Goal: Task Accomplishment & Management: Use online tool/utility

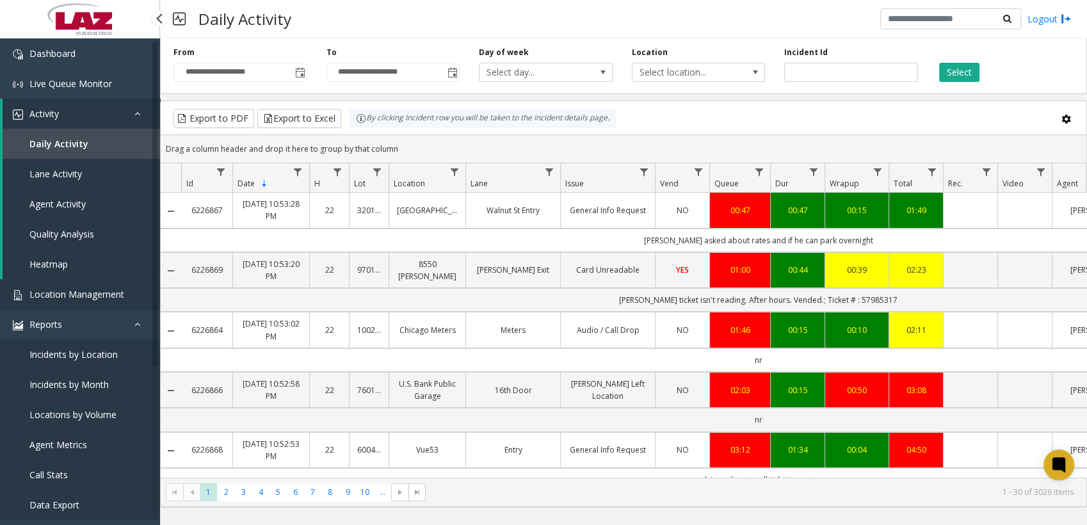
scroll to position [0, 259]
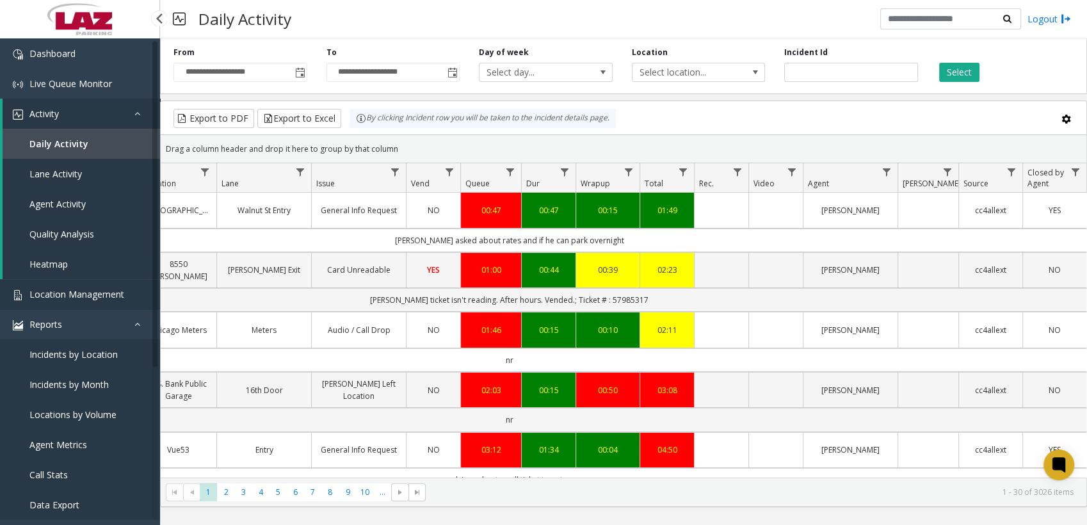
click at [72, 294] on span "Location Management" at bounding box center [76, 294] width 95 height 12
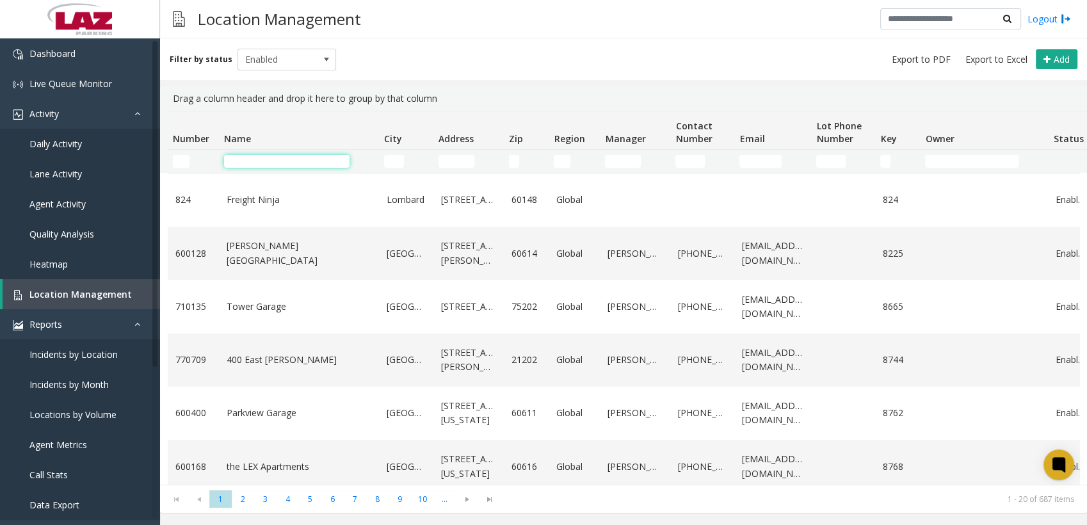
click at [325, 155] on input "Name Filter" at bounding box center [286, 161] width 125 height 13
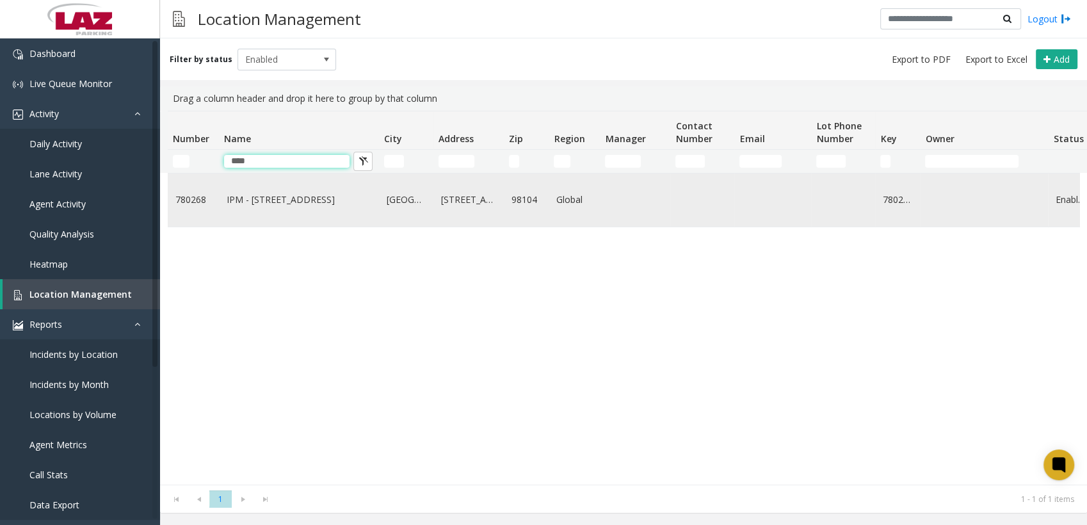
type input "***"
click at [287, 203] on link "IPM - [STREET_ADDRESS]" at bounding box center [299, 200] width 145 height 14
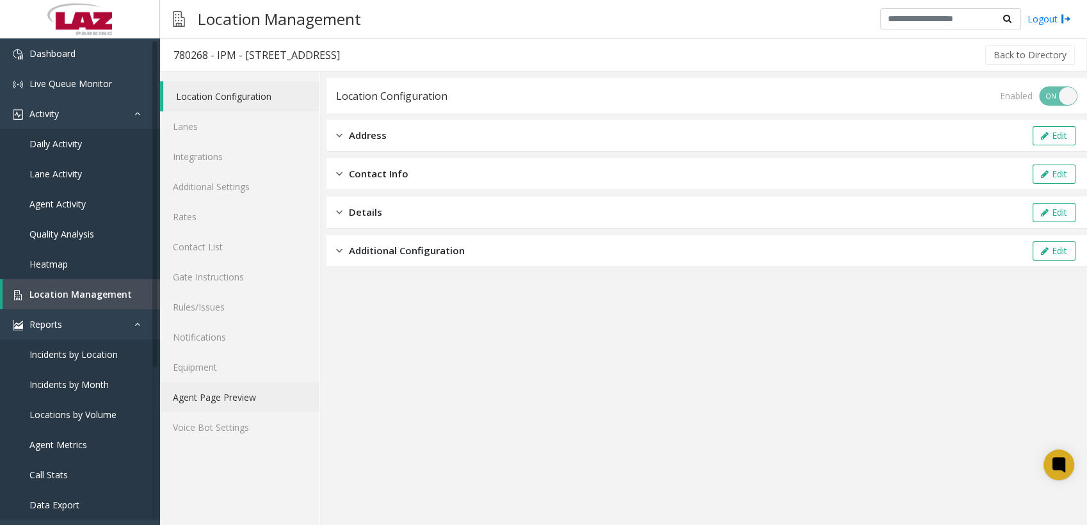
click at [203, 404] on link "Agent Page Preview" at bounding box center [239, 397] width 159 height 30
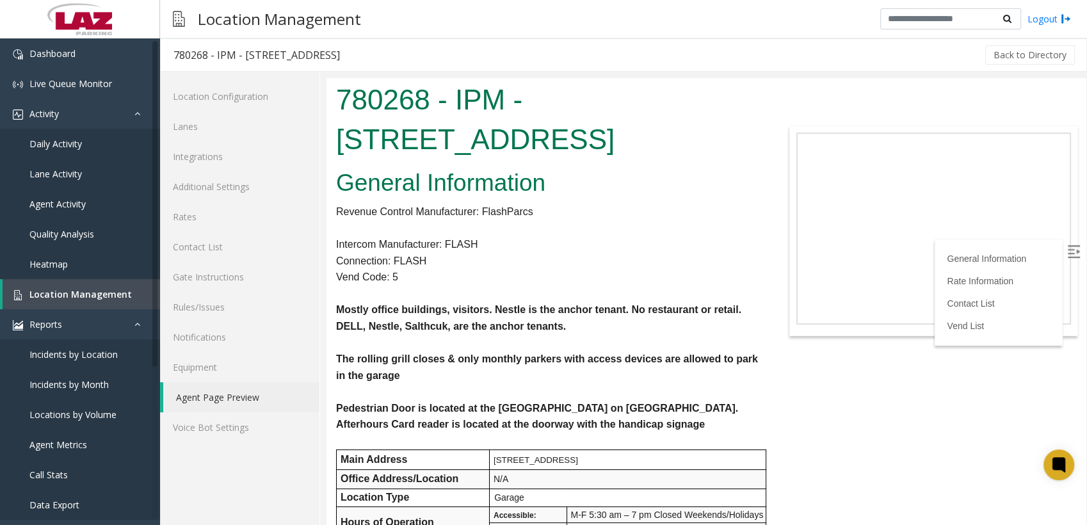
click at [660, 285] on p "Mostly office buildings, visitors. Nestle is the anchor tenant. No restaurant o…" at bounding box center [548, 301] width 424 height 33
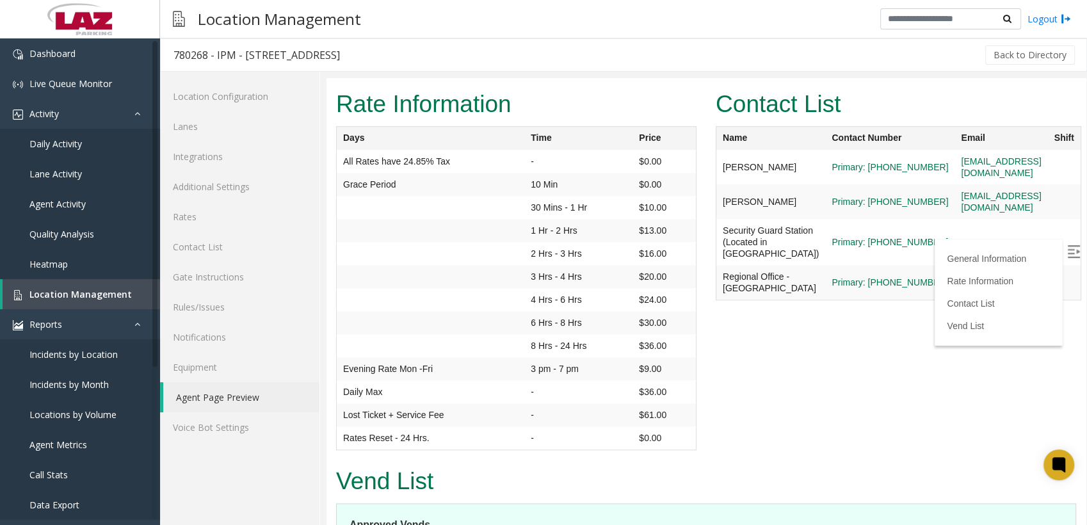
scroll to position [1291, 0]
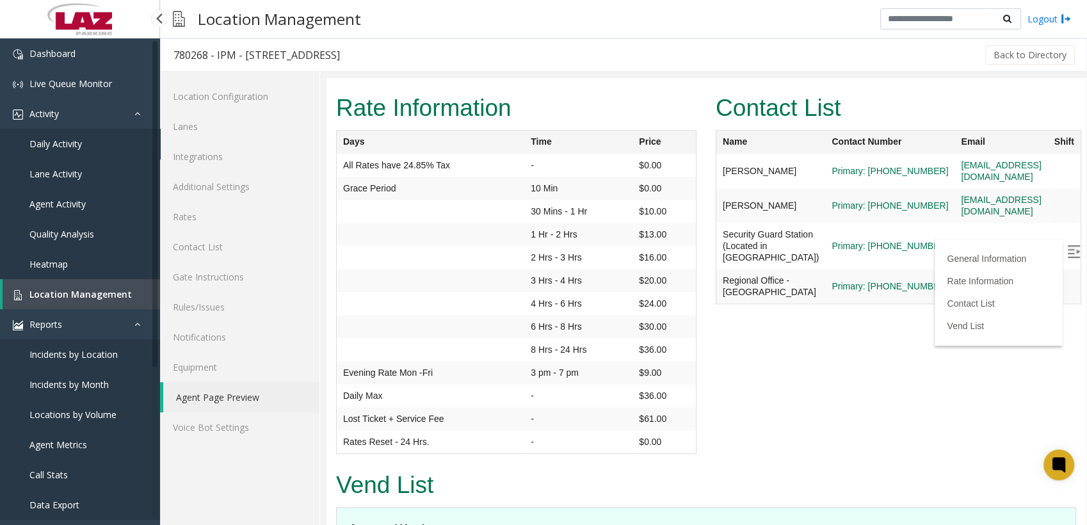
click at [52, 143] on span "Daily Activity" at bounding box center [55, 144] width 52 height 12
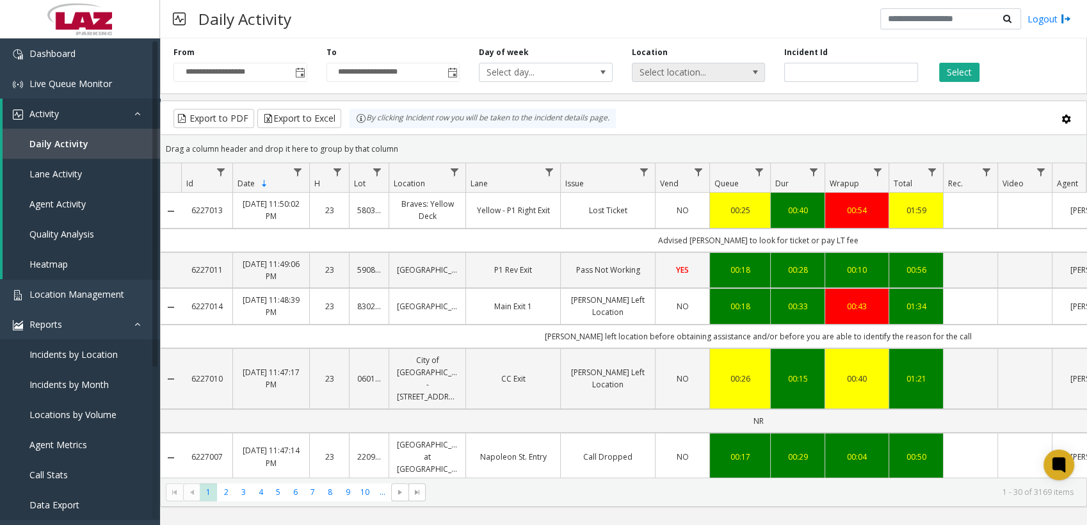
click at [726, 72] on span "Select location..." at bounding box center [685, 72] width 106 height 18
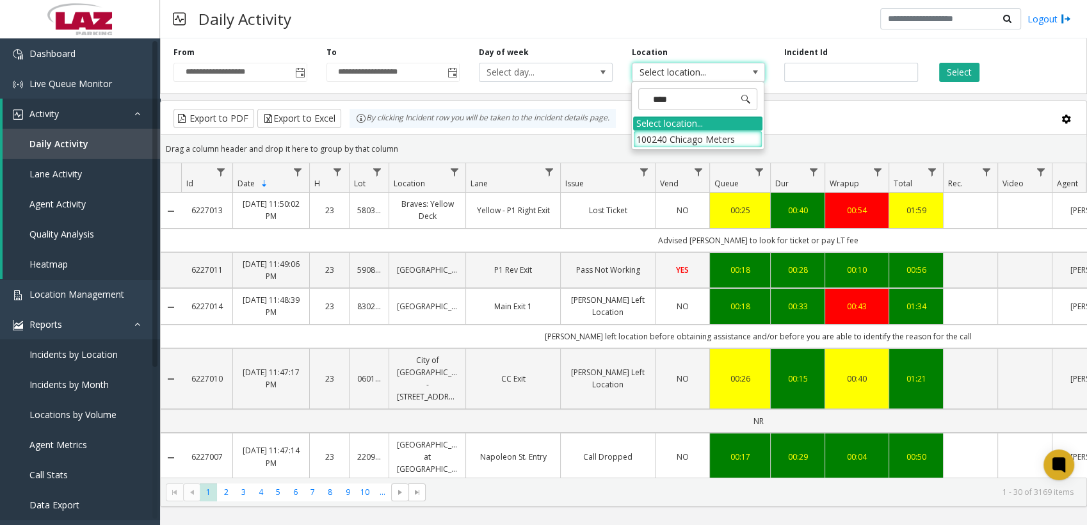
type input "*****"
click at [655, 136] on li "100240 Chicago Meters" at bounding box center [697, 139] width 129 height 17
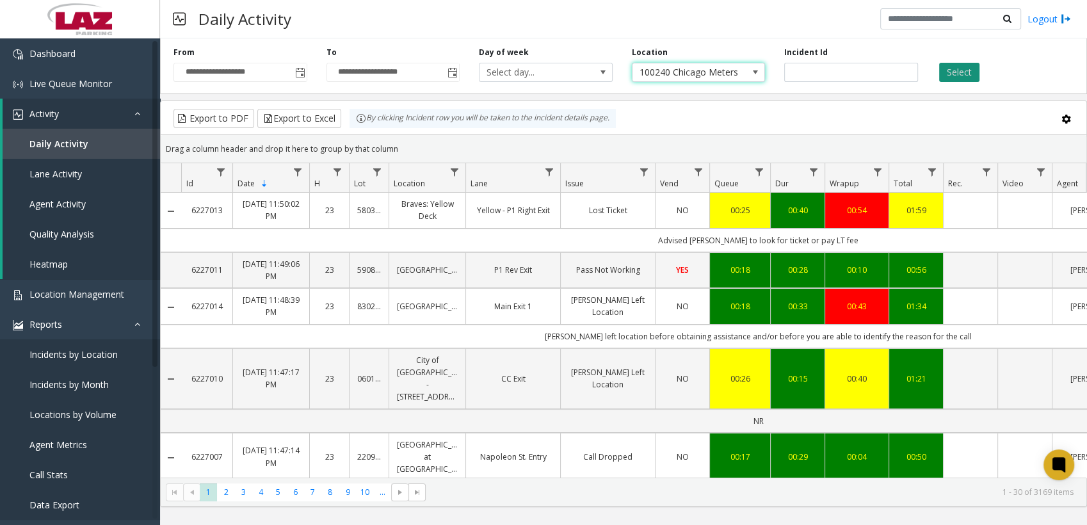
click at [959, 72] on button "Select" at bounding box center [959, 72] width 40 height 19
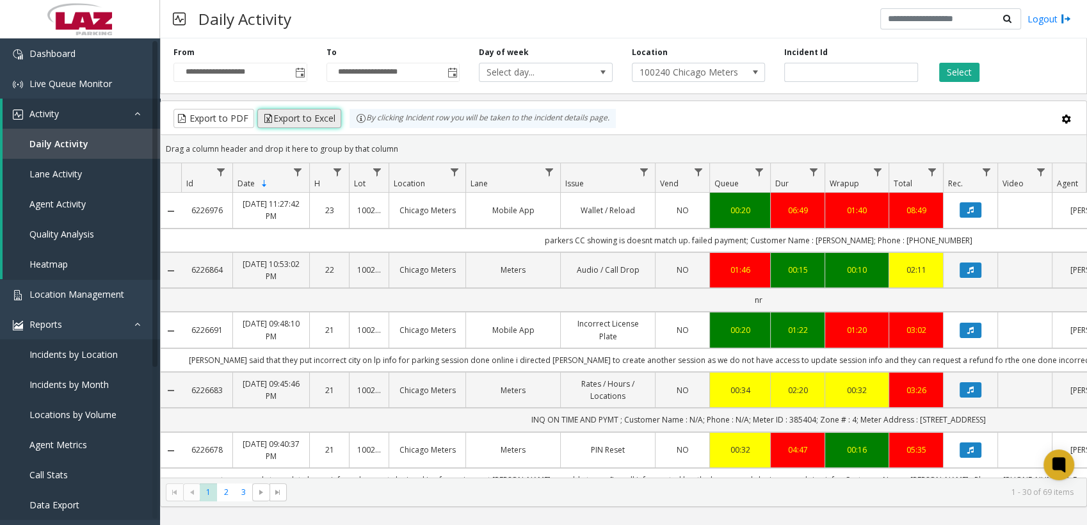
click at [283, 116] on button "Export to Excel" at bounding box center [299, 118] width 84 height 19
click at [554, 31] on div "Daily Activity Logout" at bounding box center [623, 19] width 927 height 38
